Goal: Information Seeking & Learning: Learn about a topic

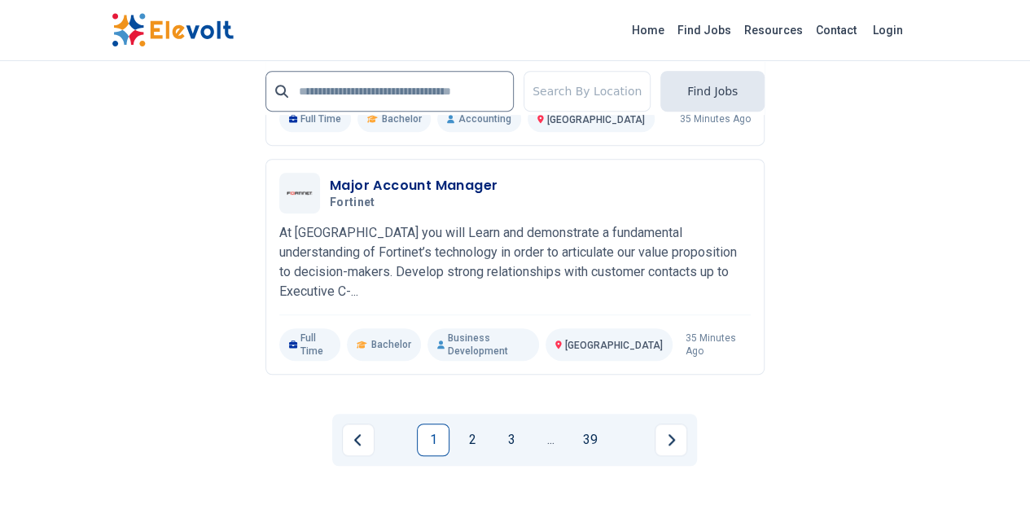
scroll to position [3507, 0]
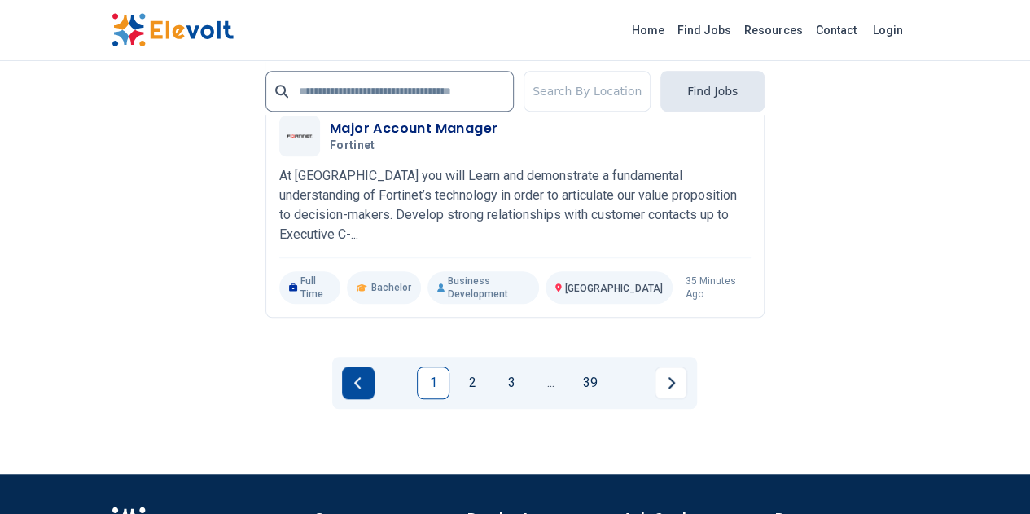
click at [363, 367] on button "Previous page" at bounding box center [358, 383] width 33 height 33
click at [420, 367] on link "1" at bounding box center [433, 383] width 33 height 33
click at [446, 367] on link "1" at bounding box center [433, 383] width 33 height 33
click at [433, 367] on link "1" at bounding box center [433, 383] width 33 height 33
click at [482, 367] on link "2" at bounding box center [472, 383] width 33 height 33
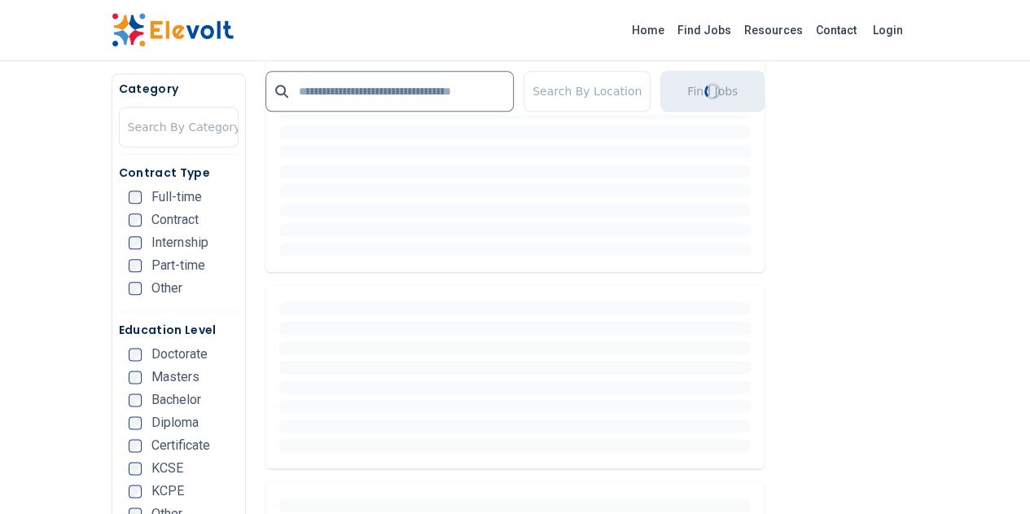
scroll to position [896, 0]
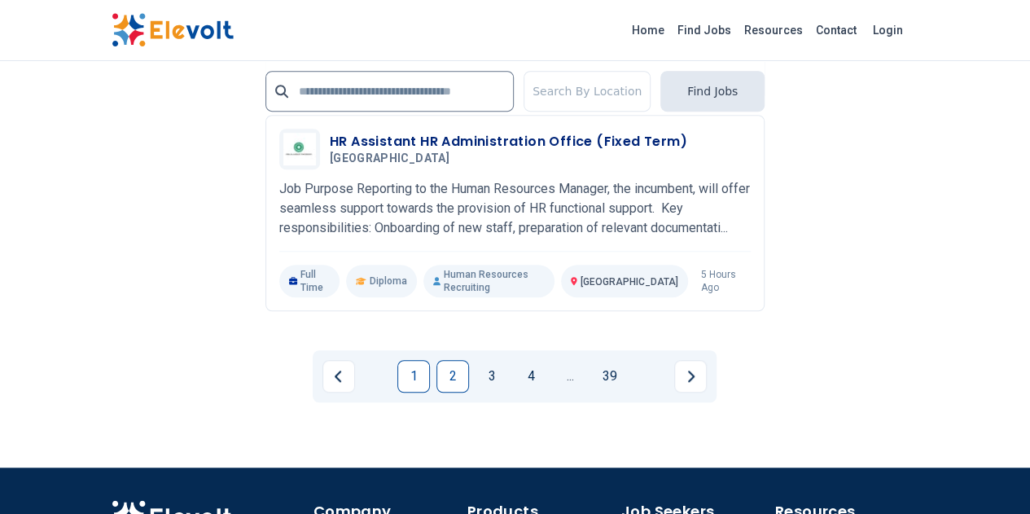
click at [412, 360] on link "1" at bounding box center [413, 376] width 33 height 33
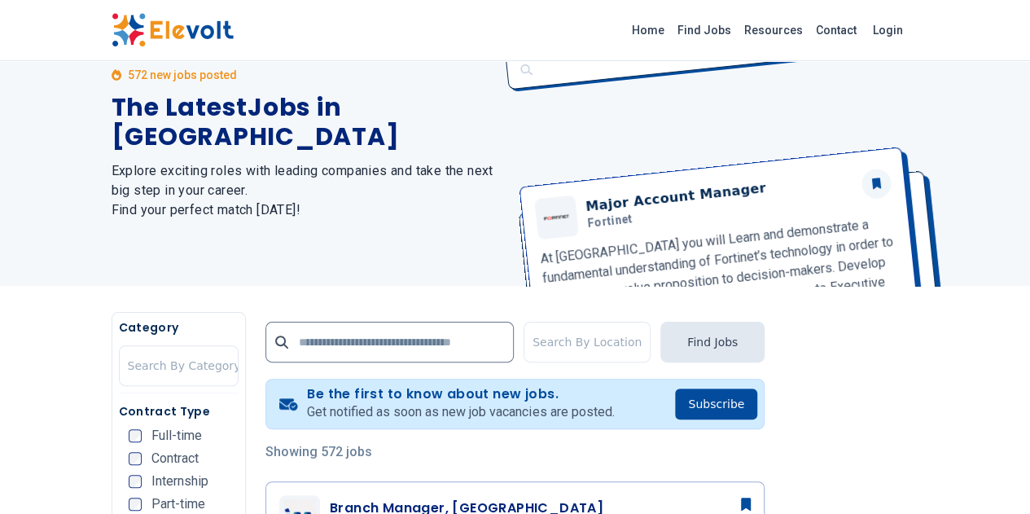
scroll to position [481, 0]
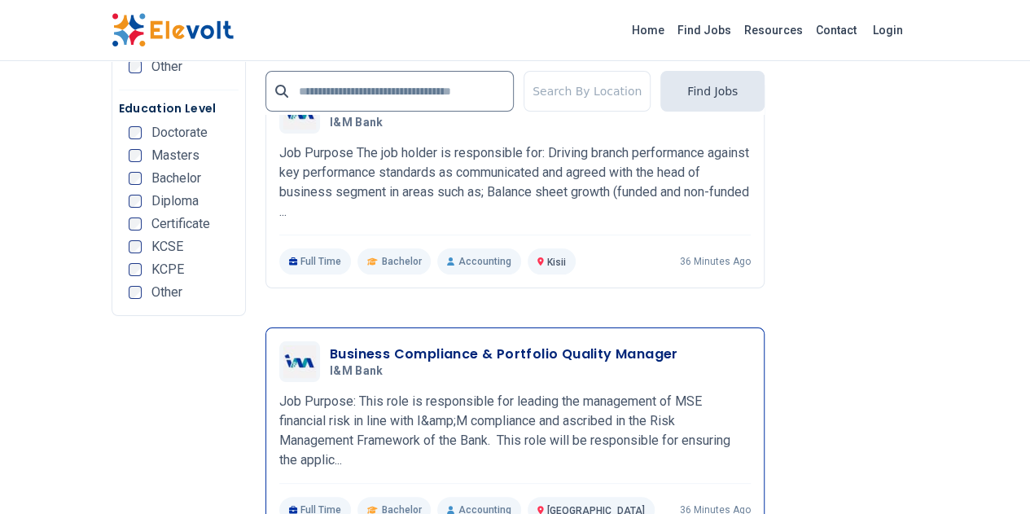
scroll to position [3258, 0]
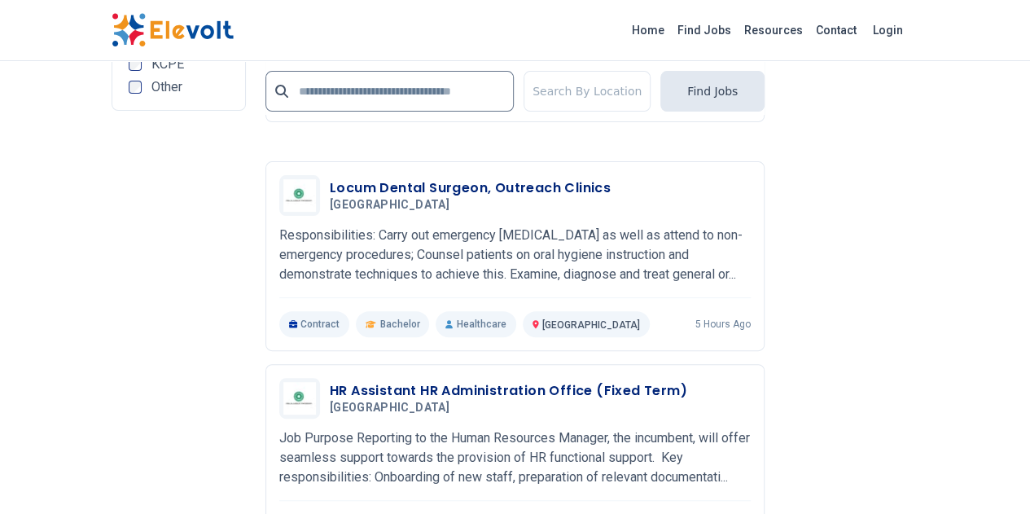
scroll to position [3182, 0]
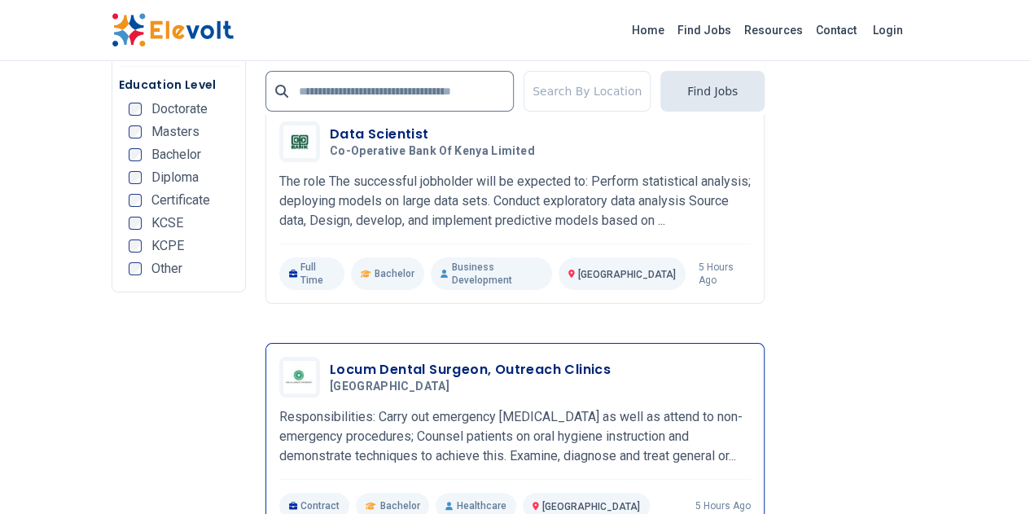
scroll to position [3258, 0]
